Goal: Task Accomplishment & Management: Manage account settings

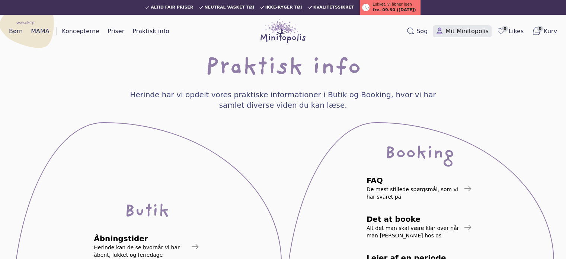
click at [453, 31] on span "Mit Minitopolis" at bounding box center [467, 31] width 43 height 9
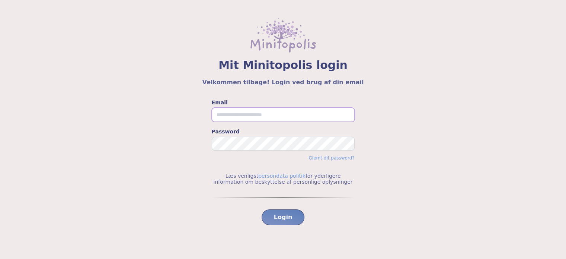
click at [249, 110] on input "Email" at bounding box center [283, 115] width 143 height 14
type input "**********"
click at [262, 209] on button "Login" at bounding box center [283, 217] width 43 height 16
